Goal: Transaction & Acquisition: Obtain resource

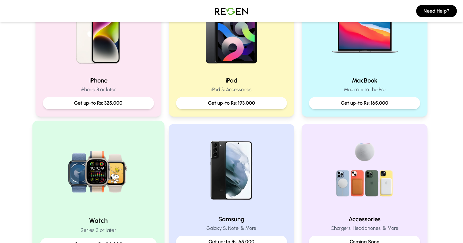
scroll to position [165, 0]
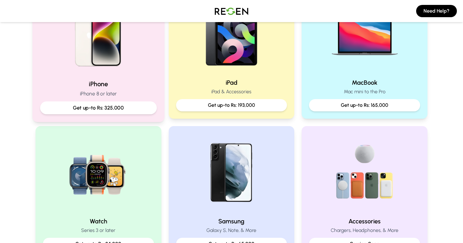
click at [118, 55] on img at bounding box center [98, 33] width 82 height 82
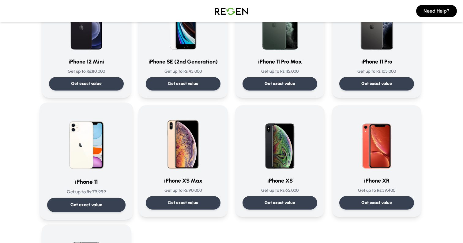
scroll to position [560, 0]
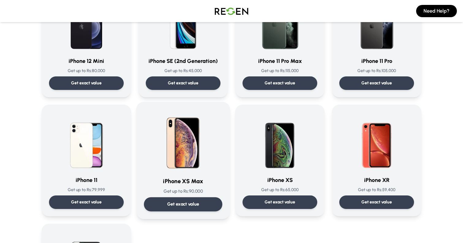
click at [162, 202] on div "Get exact value" at bounding box center [183, 204] width 78 height 14
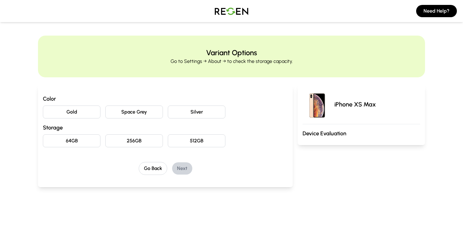
click at [77, 113] on button "Gold" at bounding box center [72, 111] width 58 height 13
click at [90, 141] on button "64GB" at bounding box center [72, 140] width 58 height 13
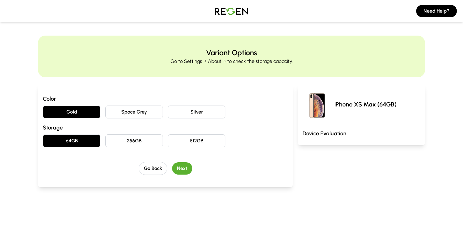
click at [187, 169] on button "Next" at bounding box center [182, 168] width 20 height 12
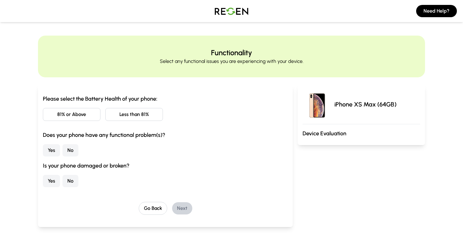
click at [125, 117] on button "Less than 81%" at bounding box center [134, 114] width 58 height 13
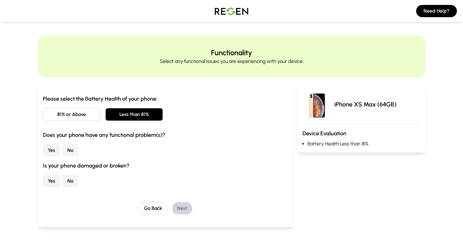
click at [51, 153] on button "Yes" at bounding box center [51, 150] width 17 height 12
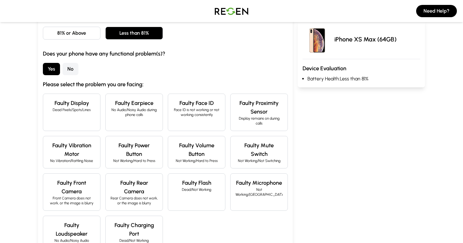
scroll to position [86, 0]
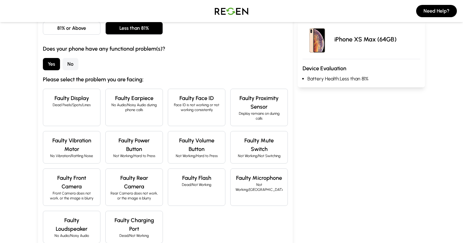
click at [72, 65] on button "No" at bounding box center [70, 64] width 16 height 12
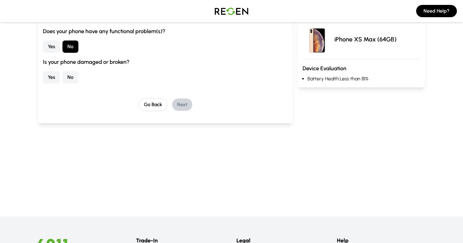
scroll to position [104, 0]
click at [52, 77] on button "Yes" at bounding box center [51, 76] width 17 height 12
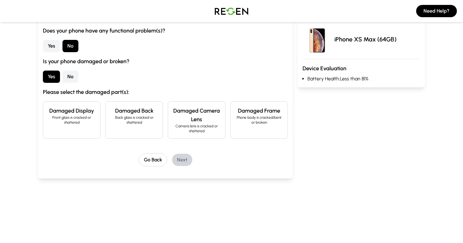
click at [133, 120] on p "Back glass is cracked or shattered" at bounding box center [134, 120] width 47 height 10
click at [184, 159] on button "Next" at bounding box center [182, 159] width 20 height 12
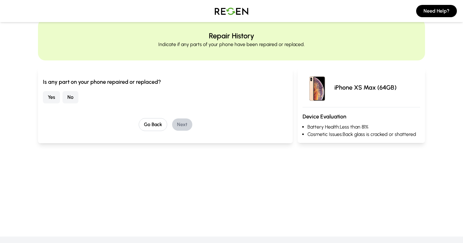
scroll to position [0, 0]
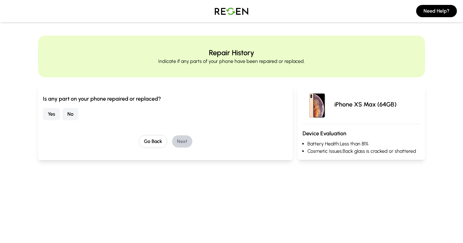
click at [50, 117] on button "Yes" at bounding box center [51, 114] width 17 height 12
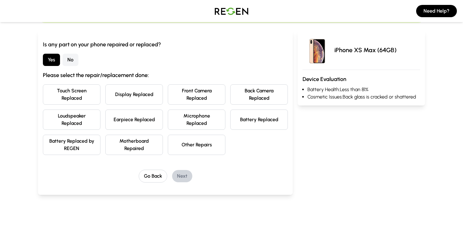
scroll to position [56, 0]
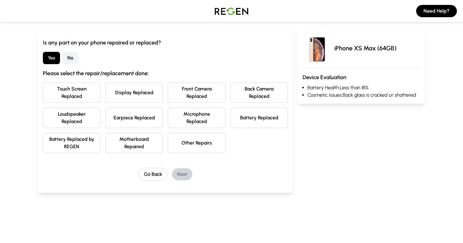
click at [242, 121] on button "Battery Replaced" at bounding box center [259, 118] width 58 height 20
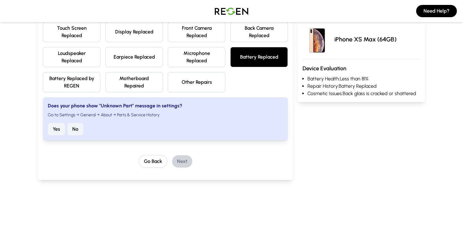
scroll to position [122, 0]
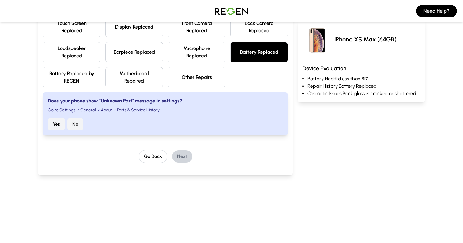
click at [75, 125] on button "No" at bounding box center [75, 124] width 16 height 12
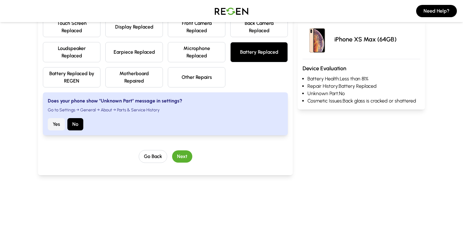
click at [184, 154] on button "Next" at bounding box center [182, 156] width 20 height 12
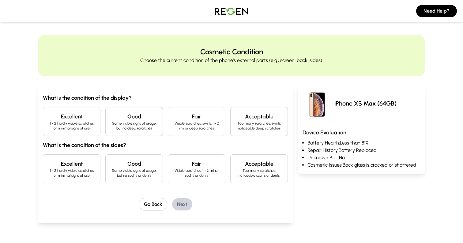
scroll to position [0, 0]
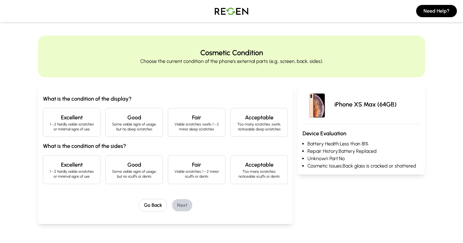
click at [79, 119] on h4 "Excellent" at bounding box center [71, 117] width 47 height 9
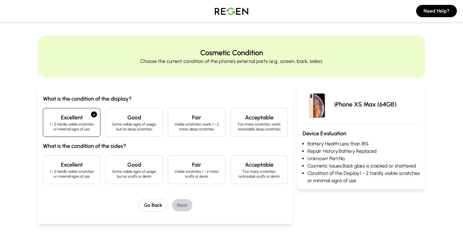
click at [81, 165] on h4 "Excellent" at bounding box center [71, 164] width 47 height 9
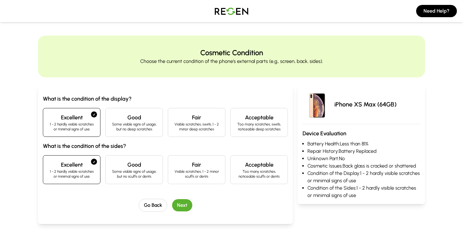
click at [178, 205] on button "Next" at bounding box center [182, 205] width 20 height 12
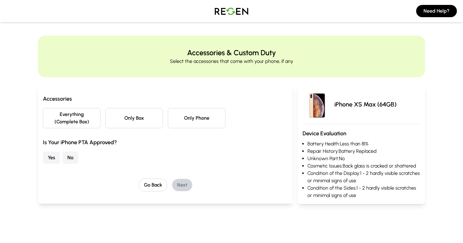
click at [192, 121] on button "Only Phone" at bounding box center [197, 118] width 58 height 20
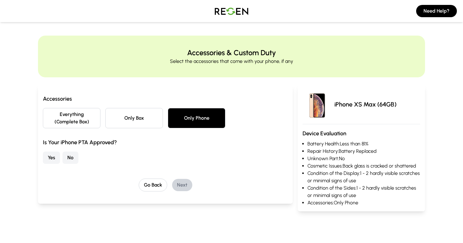
click at [56, 154] on button "Yes" at bounding box center [51, 157] width 17 height 12
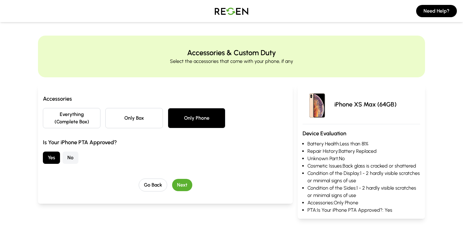
click at [183, 185] on button "Next" at bounding box center [182, 185] width 20 height 12
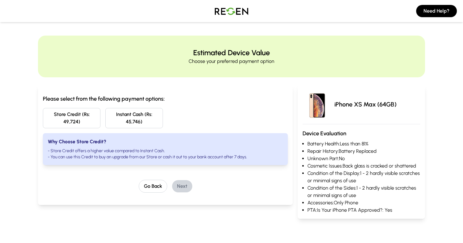
click at [100, 116] on button "Store Credit (Rs: 49,724)" at bounding box center [72, 118] width 58 height 20
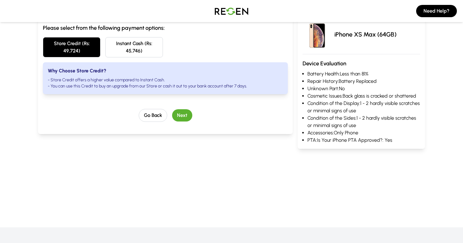
scroll to position [78, 0]
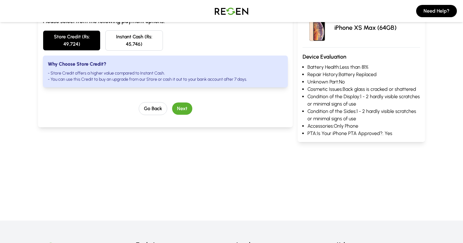
click at [177, 107] on button "Next" at bounding box center [182, 108] width 20 height 12
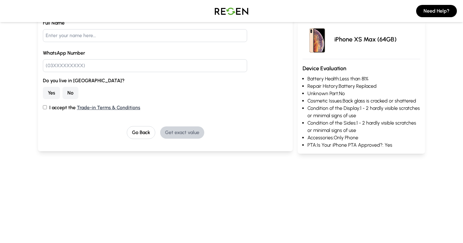
scroll to position [0, 0]
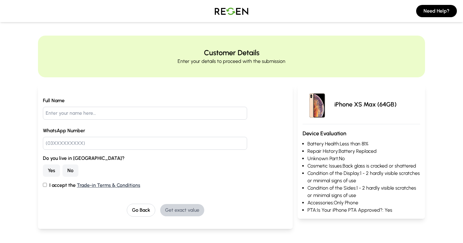
click at [73, 168] on button "No" at bounding box center [70, 170] width 16 height 12
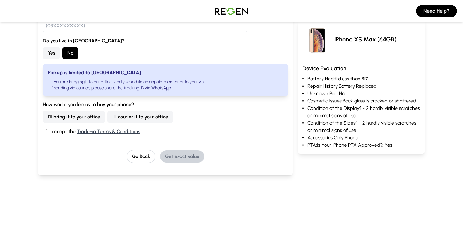
scroll to position [119, 0]
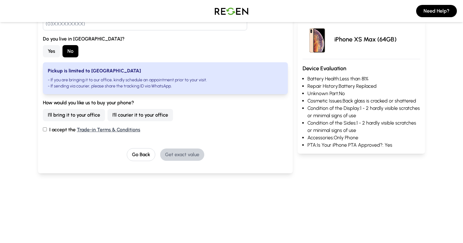
click at [124, 113] on button "I'll courier it to your office" at bounding box center [141, 115] width 66 height 12
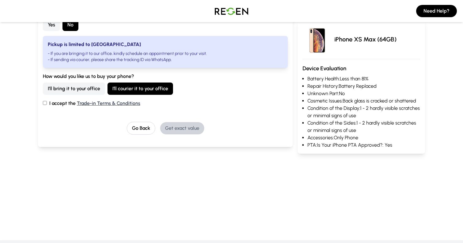
scroll to position [132, 0]
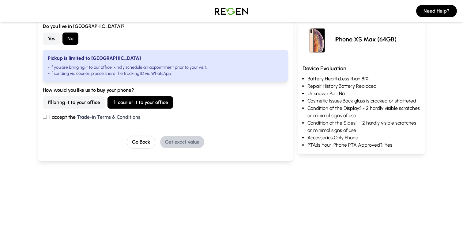
click at [46, 119] on label "I accept the Trade-in Terms & Conditions" at bounding box center [165, 116] width 245 height 7
click at [46, 119] on input "I accept the Trade-in Terms & Conditions" at bounding box center [45, 117] width 4 height 4
checkbox input "true"
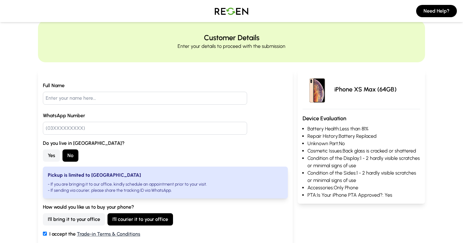
scroll to position [5, 0]
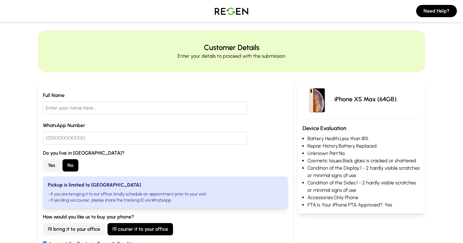
click at [57, 108] on input "text" at bounding box center [145, 107] width 204 height 13
type input "[PERSON_NAME] [PERSON_NAME]"
click at [87, 142] on input "text" at bounding box center [145, 137] width 204 height 13
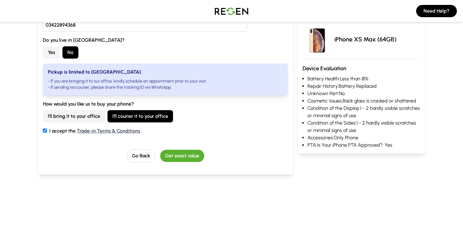
scroll to position [123, 0]
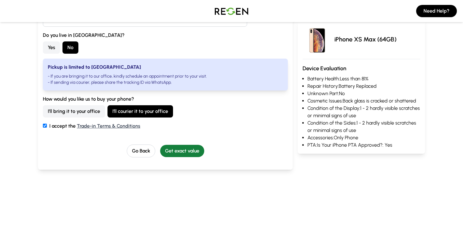
type input "03422894368"
click at [171, 147] on button "Get exact value" at bounding box center [182, 151] width 44 height 12
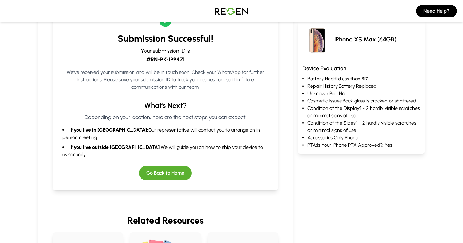
scroll to position [68, 0]
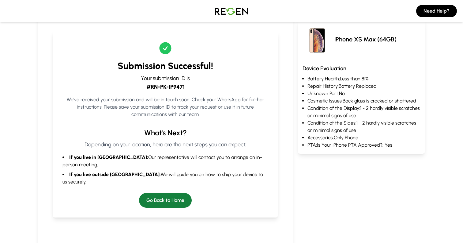
click at [164, 193] on button "Go Back to Home" at bounding box center [165, 200] width 53 height 15
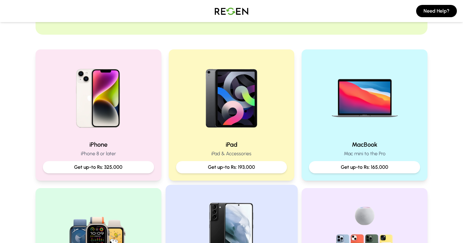
scroll to position [105, 0]
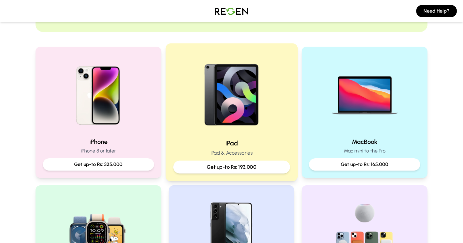
click at [238, 139] on h2 "iPad" at bounding box center [231, 142] width 117 height 9
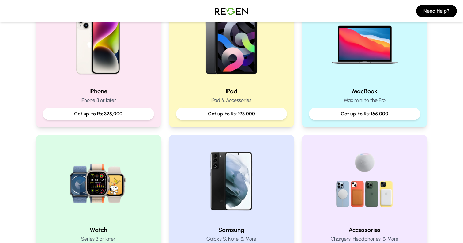
scroll to position [157, 0]
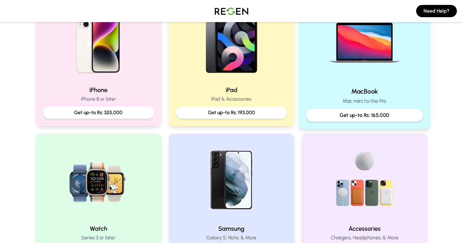
click at [349, 66] on img at bounding box center [365, 40] width 82 height 82
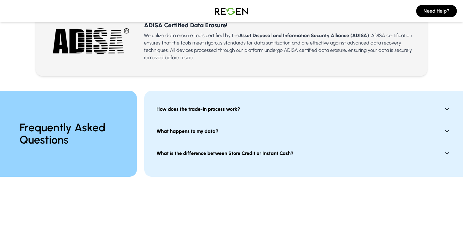
scroll to position [424, 0]
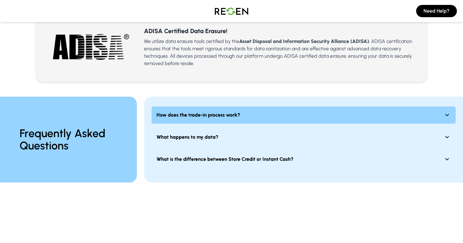
click at [449, 118] on icon at bounding box center [447, 114] width 7 height 7
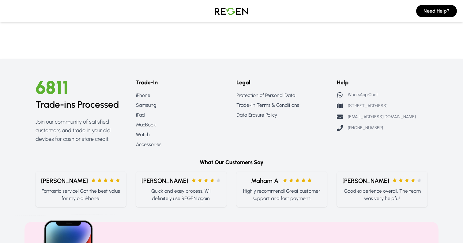
scroll to position [659, 0]
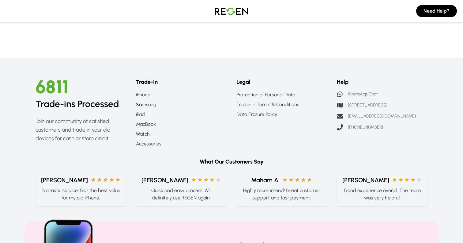
click at [153, 104] on link "Samsung" at bounding box center [181, 104] width 91 height 7
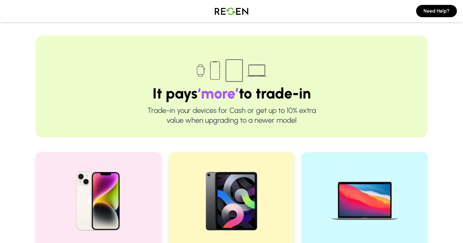
click at [226, 13] on img at bounding box center [231, 10] width 43 height 17
